Goal: Transaction & Acquisition: Purchase product/service

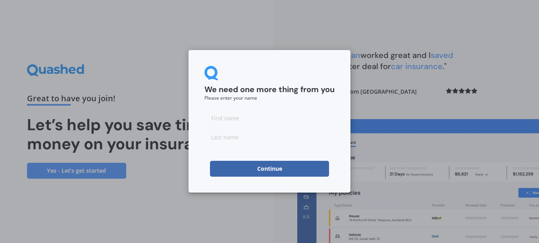
click at [266, 122] on input at bounding box center [269, 118] width 130 height 16
type input "Kiriana"
type input "Paku"
click at [254, 166] on button "Continue" at bounding box center [269, 169] width 119 height 16
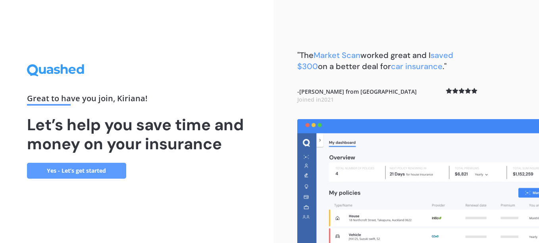
click at [75, 168] on link "Yes - Let’s get started" at bounding box center [76, 171] width 99 height 16
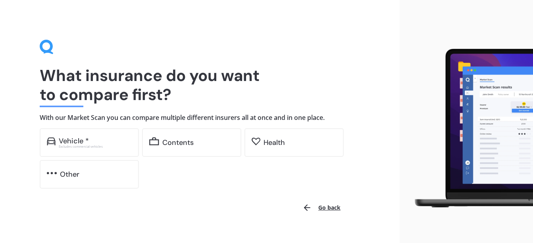
scroll to position [14, 0]
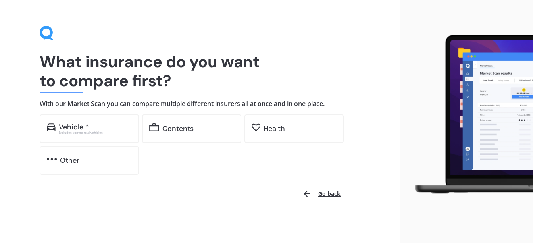
click at [321, 192] on button "Go back" at bounding box center [322, 193] width 48 height 19
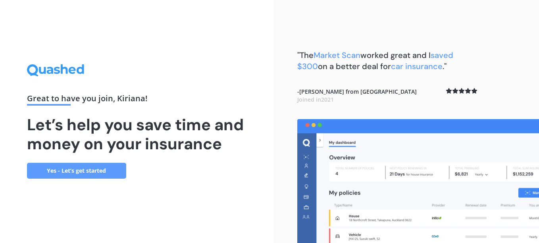
click at [105, 168] on link "Yes - Let’s get started" at bounding box center [76, 171] width 99 height 16
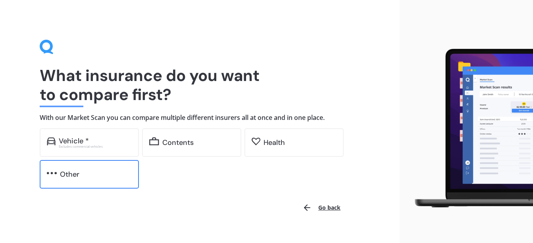
click at [91, 171] on div "Other" at bounding box center [96, 174] width 72 height 8
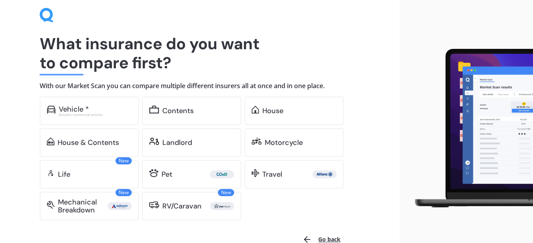
scroll to position [31, 0]
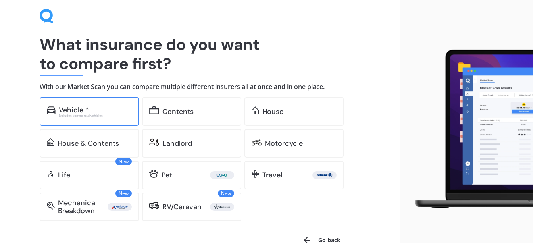
click at [104, 108] on div "Vehicle *" at bounding box center [95, 110] width 73 height 8
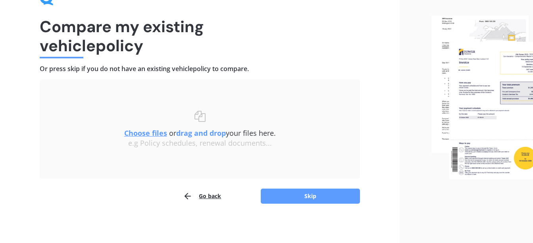
scroll to position [50, 0]
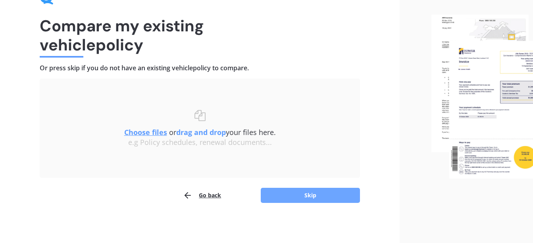
click at [307, 192] on button "Skip" at bounding box center [310, 195] width 99 height 15
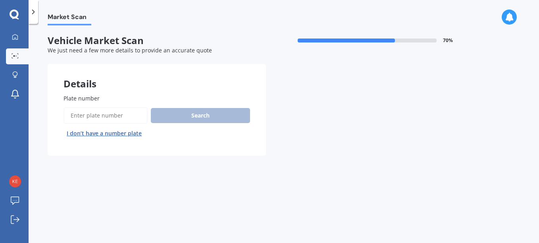
click at [102, 115] on input "Plate number" at bounding box center [106, 115] width 84 height 17
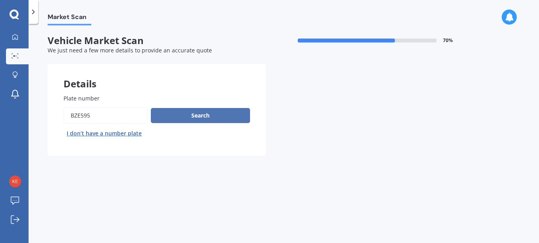
type input "BZE595"
drag, startPoint x: 198, startPoint y: 112, endPoint x: 183, endPoint y: 108, distance: 15.8
click at [183, 108] on button "Search" at bounding box center [200, 115] width 99 height 15
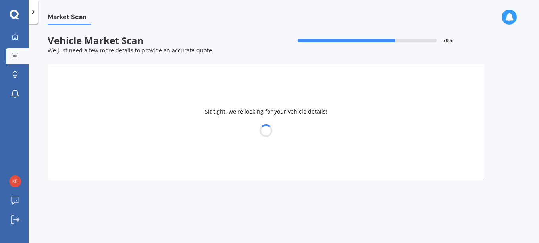
select select "FORD"
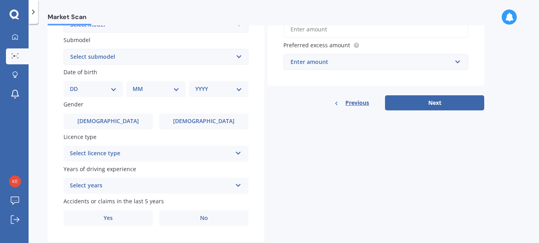
scroll to position [224, 0]
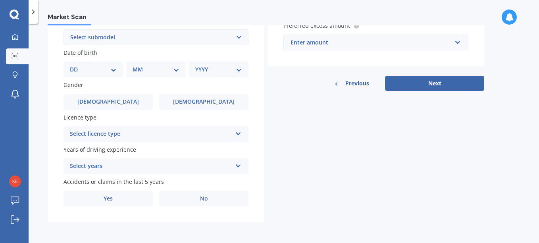
click at [237, 130] on icon at bounding box center [238, 132] width 7 height 6
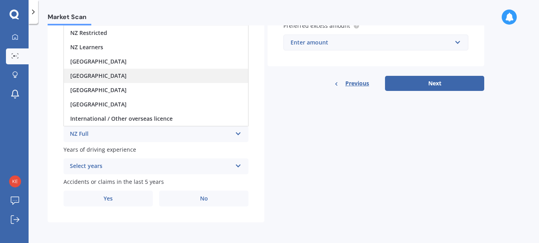
scroll to position [0, 0]
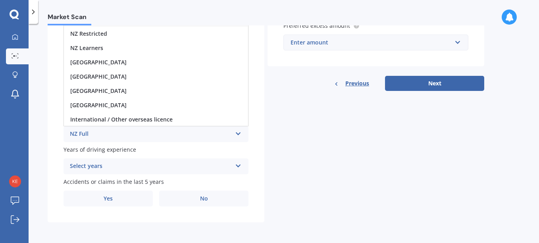
click at [321, 152] on div "Details Plate number Search I don’t have a number plate Year 2004 Make Select m…" at bounding box center [266, 31] width 437 height 383
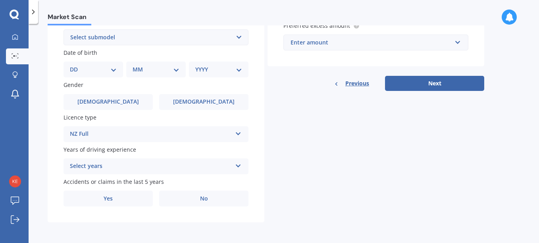
click at [237, 164] on icon at bounding box center [238, 165] width 7 height 6
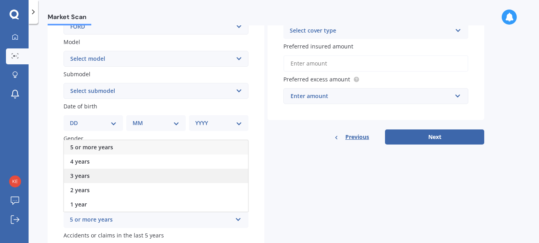
scroll to position [170, 0]
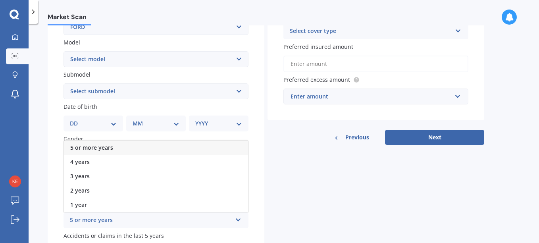
click at [162, 146] on div "5 or more years" at bounding box center [156, 148] width 184 height 14
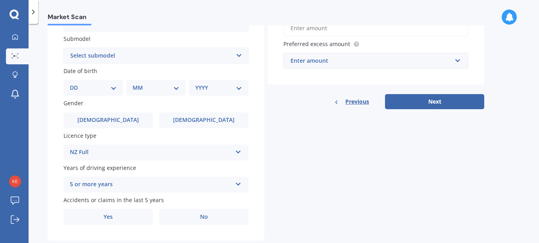
scroll to position [224, 0]
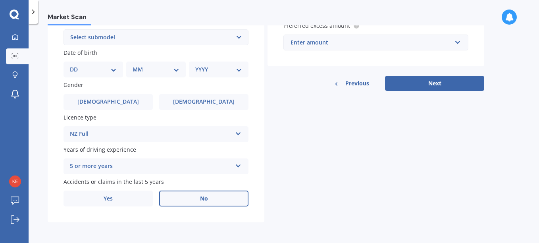
click at [215, 197] on label "No" at bounding box center [203, 199] width 89 height 16
click at [0, 0] on input "No" at bounding box center [0, 0] width 0 height 0
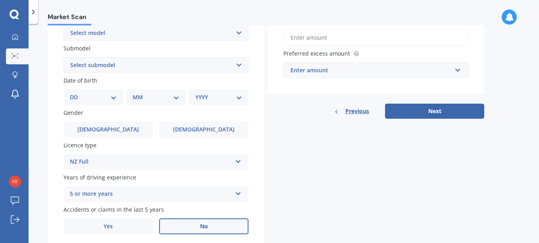
scroll to position [163, 0]
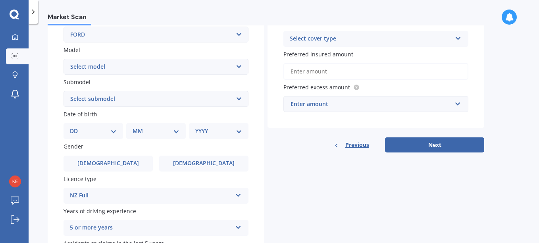
click at [113, 129] on select "DD 01 02 03 04 05 06 07 08 09 10 11 12 13 14 15 16 17 18 19 20 21 22 23 24 25 2…" at bounding box center [93, 131] width 47 height 9
select select "23"
click at [76, 127] on select "DD 01 02 03 04 05 06 07 08 09 10 11 12 13 14 15 16 17 18 19 20 21 22 23 24 25 2…" at bounding box center [93, 131] width 47 height 9
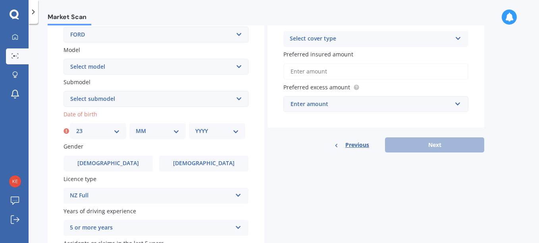
click at [175, 131] on select "MM 01 02 03 04 05 06 07 08 09 10 11 12" at bounding box center [158, 131] width 44 height 9
select select "06"
click at [136, 127] on select "MM 01 02 03 04 05 06 07 08 09 10 11 12" at bounding box center [158, 131] width 44 height 9
click at [238, 131] on select "YYYY 2025 2024 2023 2022 2021 2020 2019 2018 2017 2016 2015 2014 2013 2012 2011…" at bounding box center [217, 131] width 44 height 9
select select "1984"
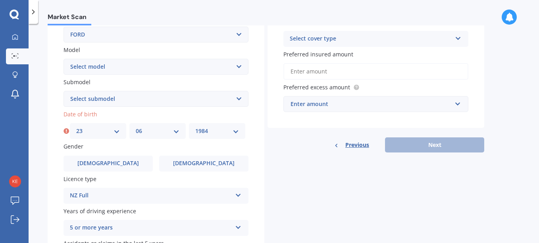
click at [195, 127] on select "YYYY 2025 2024 2023 2022 2021 2020 2019 2018 2017 2016 2015 2014 2013 2012 2011…" at bounding box center [217, 131] width 44 height 9
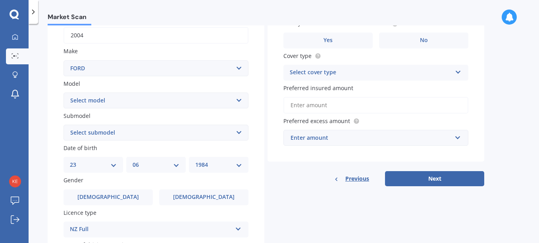
scroll to position [130, 0]
click at [239, 99] on select "Select model Bronco 4WD C-MAX Capri Cortina Courier Econovan Ecosport Endura Es…" at bounding box center [156, 100] width 185 height 16
select select "EXPLORER 4WD"
click at [64, 92] on select "Select model Bronco 4WD C-MAX Capri Cortina Courier Econovan Ecosport Endura Es…" at bounding box center [156, 100] width 185 height 16
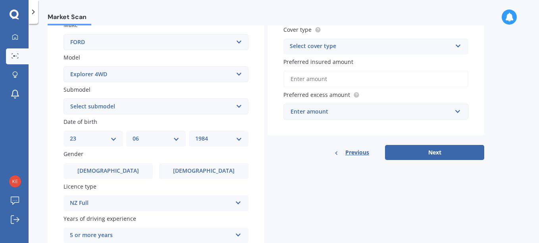
scroll to position [164, 0]
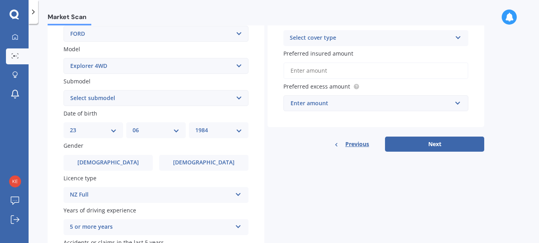
click at [239, 96] on select "Select submodel 4.0L V6 4.7L V8" at bounding box center [156, 98] width 185 height 16
select select "4.7L V8"
click at [64, 90] on select "Select submodel 4.0L V6 4.7L V8" at bounding box center [156, 98] width 185 height 16
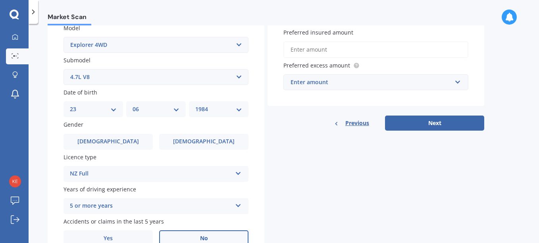
scroll to position [182, 0]
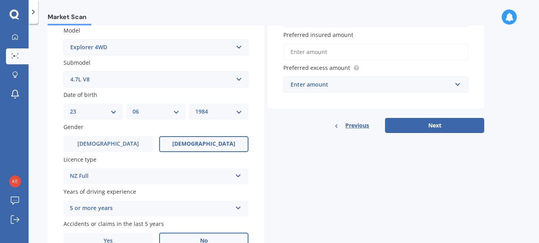
click at [214, 143] on label "Female" at bounding box center [203, 144] width 89 height 16
click at [0, 0] on input "Female" at bounding box center [0, 0] width 0 height 0
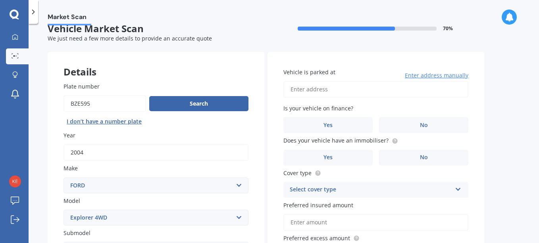
scroll to position [0, 0]
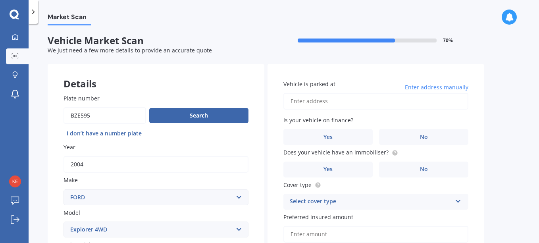
click at [343, 103] on input "Vehicle is parked at" at bounding box center [375, 101] width 185 height 17
type input "80 George Deane Place, Greenhithe, Auckland 0632"
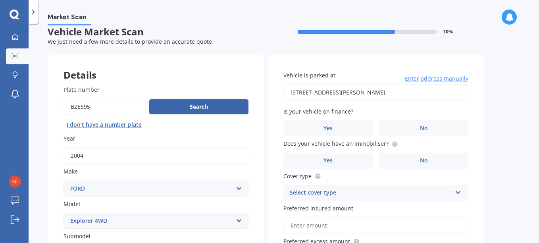
scroll to position [10, 0]
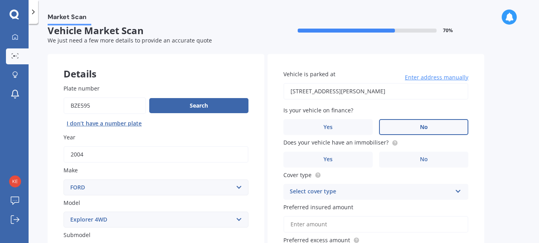
click at [425, 127] on span "No" at bounding box center [424, 127] width 8 height 7
click at [0, 0] on input "No" at bounding box center [0, 0] width 0 height 0
click at [441, 156] on label "No" at bounding box center [423, 160] width 89 height 16
click at [0, 0] on input "No" at bounding box center [0, 0] width 0 height 0
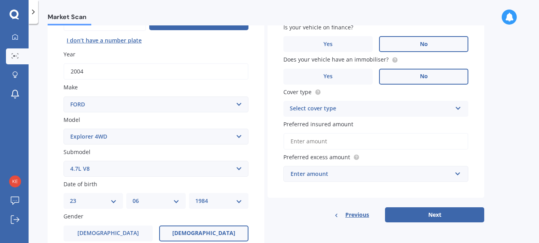
scroll to position [93, 0]
click at [459, 106] on icon at bounding box center [458, 107] width 7 height 6
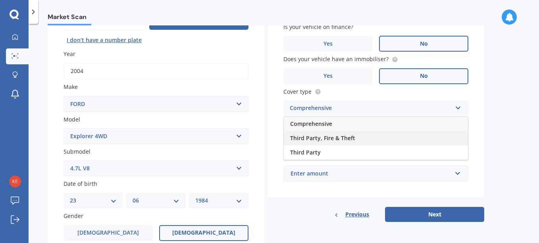
click at [371, 135] on div "Third Party, Fire & Theft" at bounding box center [376, 138] width 184 height 14
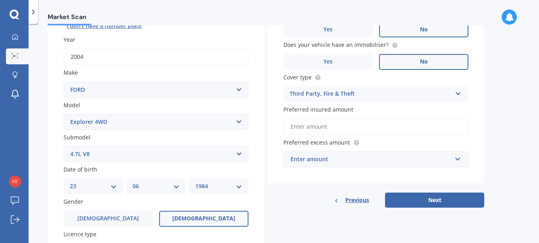
scroll to position [116, 0]
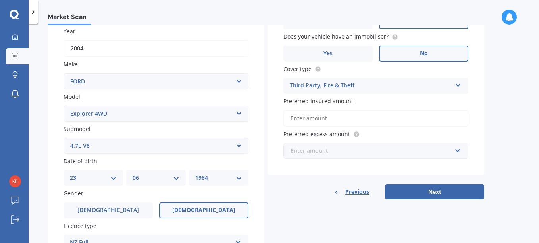
click at [459, 150] on input "text" at bounding box center [373, 150] width 178 height 15
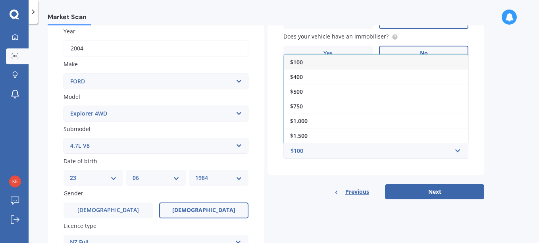
click at [490, 138] on div "Market Scan Vehicle Market Scan 70 % We just need a few more details to provide…" at bounding box center [284, 134] width 511 height 219
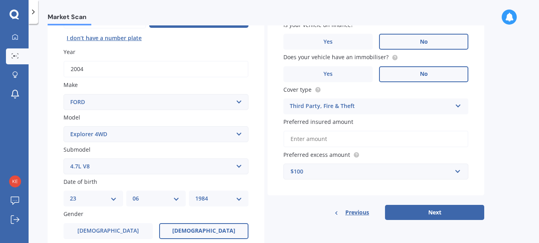
scroll to position [95, 0]
click at [344, 142] on input "Preferred insured amount" at bounding box center [375, 139] width 185 height 17
click at [458, 168] on input "text" at bounding box center [373, 171] width 178 height 15
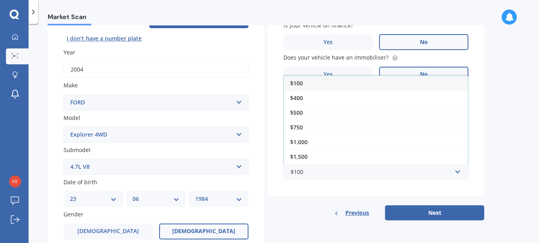
click at [347, 110] on div "$500" at bounding box center [376, 112] width 184 height 15
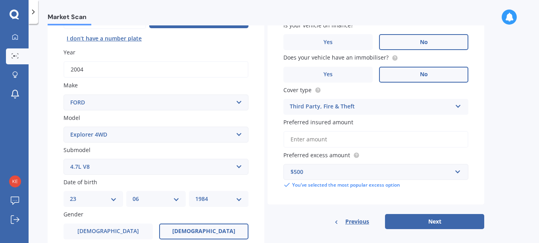
click at [375, 135] on input "Preferred insured amount" at bounding box center [375, 139] width 185 height 17
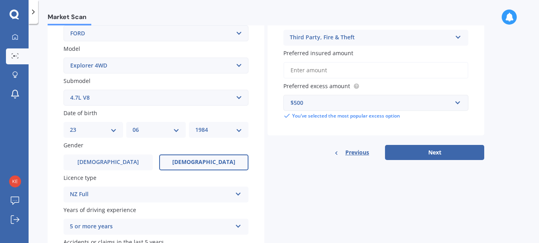
scroll to position [165, 0]
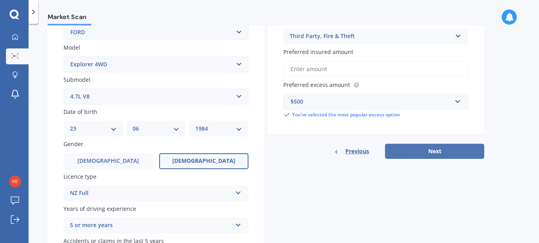
click at [424, 147] on button "Next" at bounding box center [434, 151] width 99 height 15
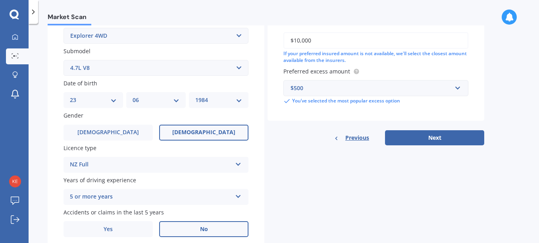
scroll to position [194, 0]
type input "$10,000"
click at [438, 135] on button "Next" at bounding box center [434, 137] width 99 height 15
select select "23"
select select "06"
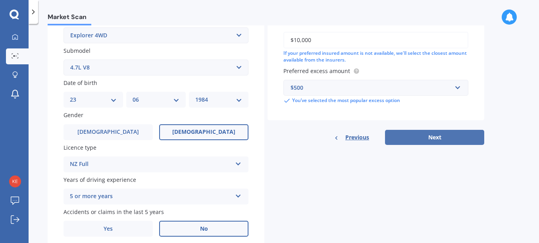
select select "1984"
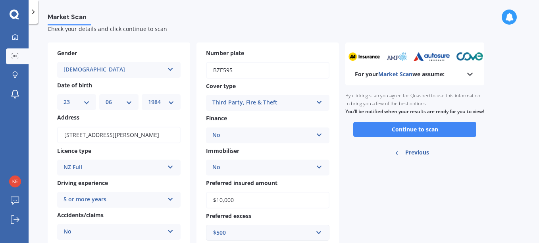
scroll to position [23, 0]
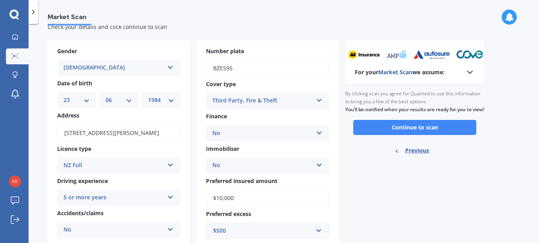
click at [319, 99] on icon at bounding box center [319, 99] width 7 height 6
click at [471, 19] on div "Market Scan" at bounding box center [284, 12] width 511 height 25
click at [321, 98] on icon at bounding box center [319, 99] width 7 height 6
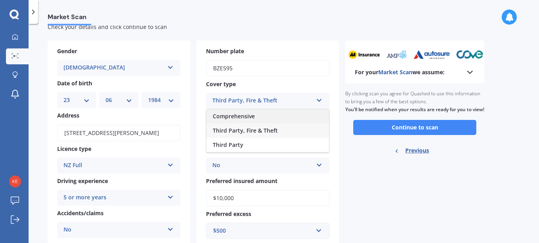
click at [268, 113] on div "Comprehensive" at bounding box center [267, 116] width 123 height 14
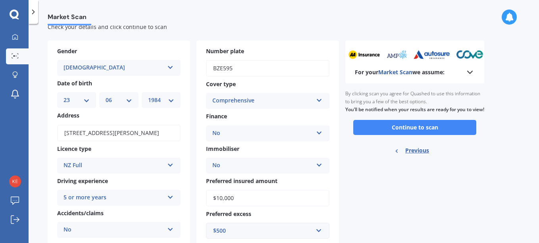
scroll to position [46, 0]
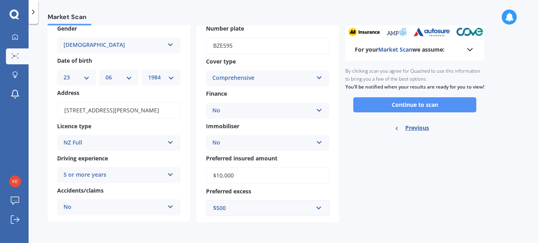
click at [424, 108] on button "Continue to scan" at bounding box center [414, 104] width 123 height 15
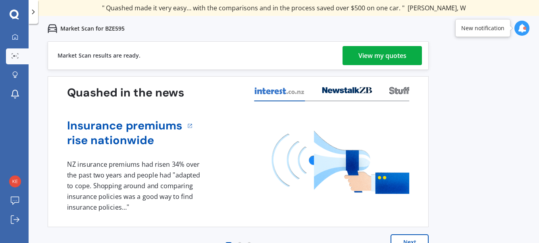
click at [409, 238] on button "Next" at bounding box center [410, 242] width 38 height 16
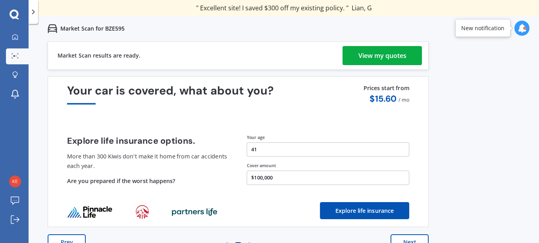
click at [383, 53] on div "View my quotes" at bounding box center [382, 55] width 48 height 19
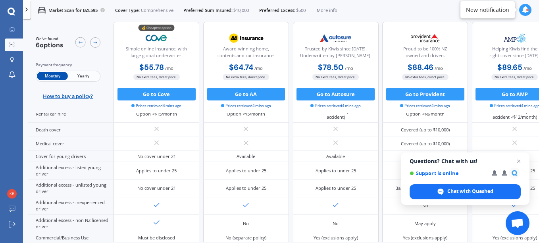
scroll to position [420, 0]
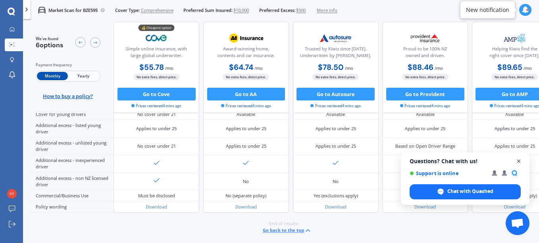
click at [518, 160] on span "Close chat" at bounding box center [519, 161] width 10 height 10
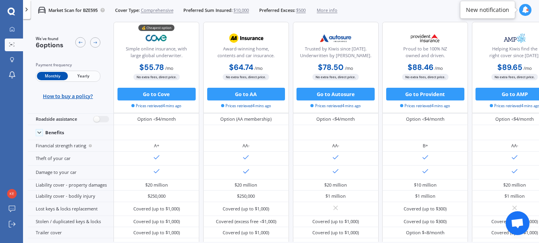
scroll to position [0, 0]
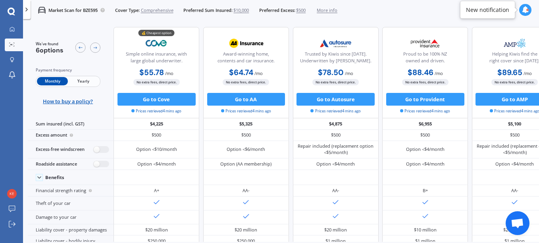
click at [86, 80] on span "Yearly" at bounding box center [83, 81] width 31 height 8
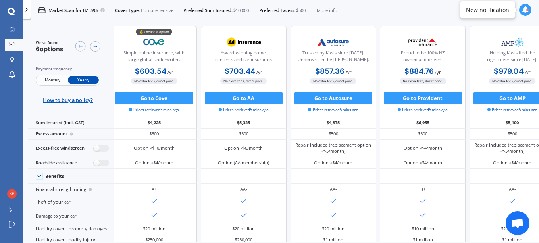
scroll to position [0, 3]
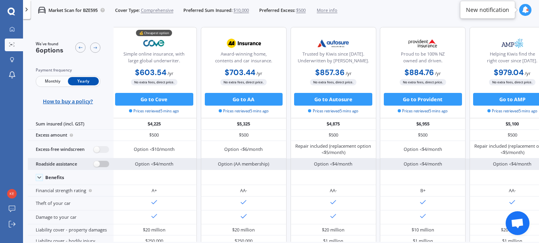
click at [96, 164] on label at bounding box center [101, 164] width 15 height 7
radio input "true"
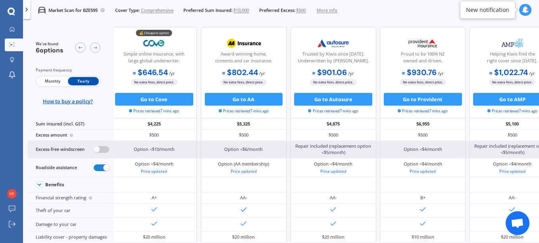
click at [94, 150] on label at bounding box center [101, 149] width 15 height 7
radio input "true"
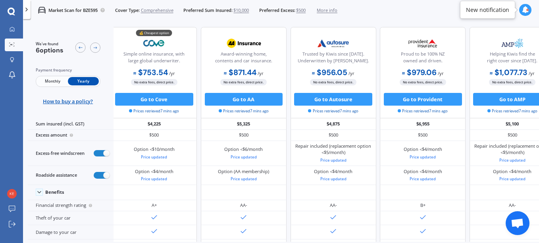
click at [56, 82] on span "Monthly" at bounding box center [52, 81] width 31 height 8
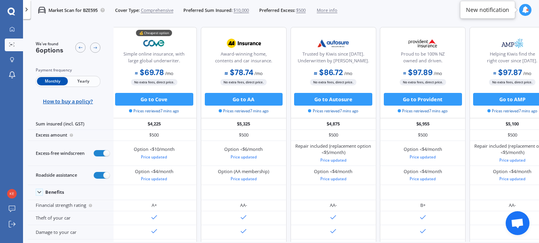
click at [334, 10] on span "More info" at bounding box center [327, 10] width 21 height 6
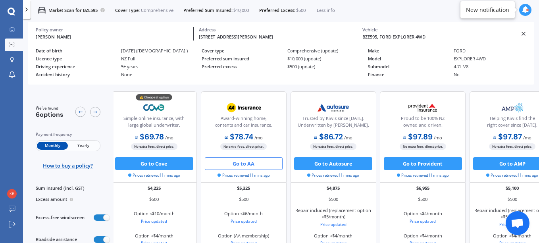
click at [241, 164] on button "Go to AA" at bounding box center [244, 163] width 78 height 13
